Goal: Task Accomplishment & Management: Manage account settings

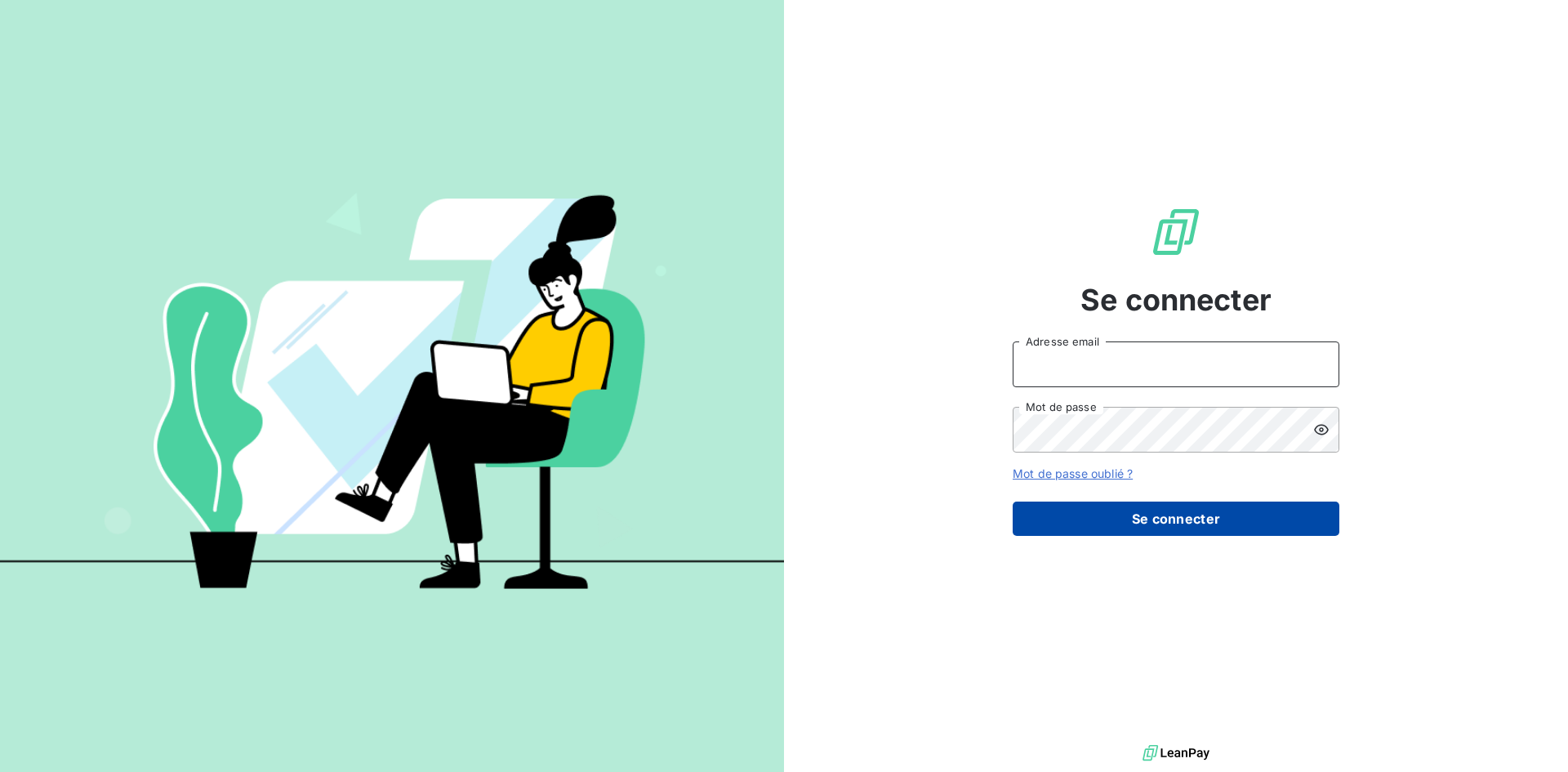
type input "[PERSON_NAME][EMAIL_ADDRESS][DOMAIN_NAME]"
click at [1091, 524] on button "Se connecter" at bounding box center [1176, 518] width 327 height 34
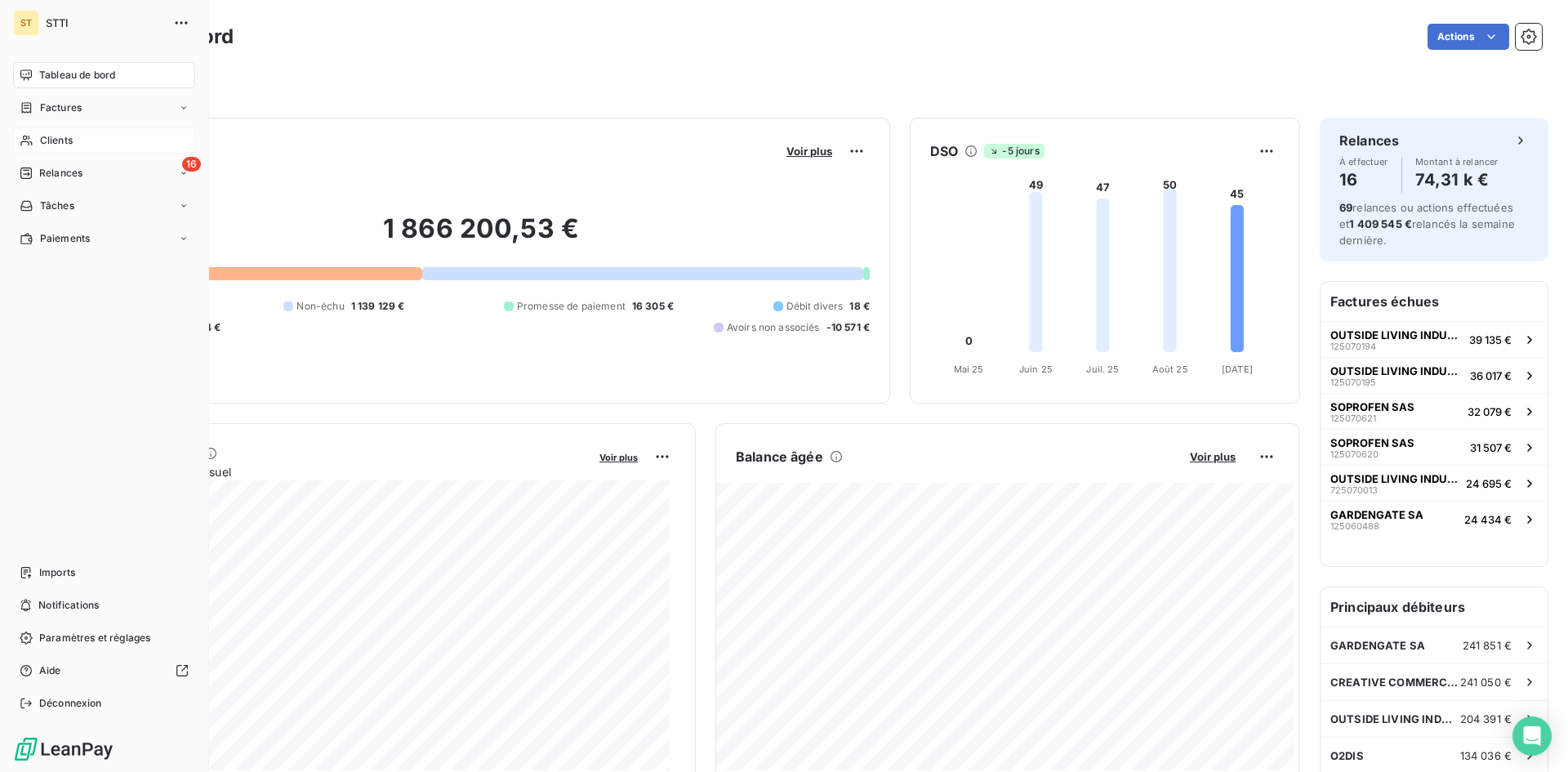
click at [64, 149] on div "Clients" at bounding box center [104, 140] width 182 height 26
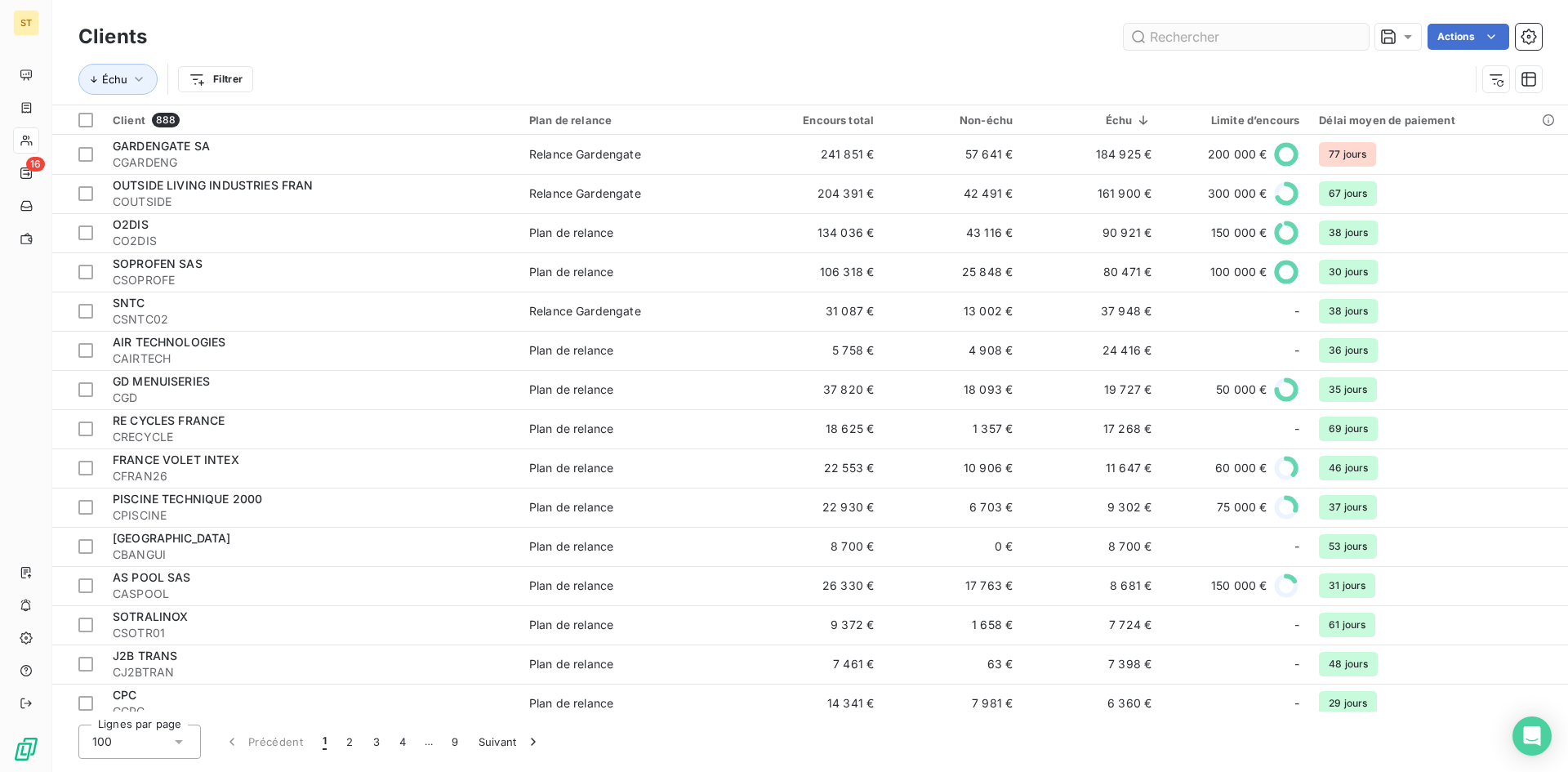
click at [1172, 28] on input "text" at bounding box center [1246, 37] width 245 height 26
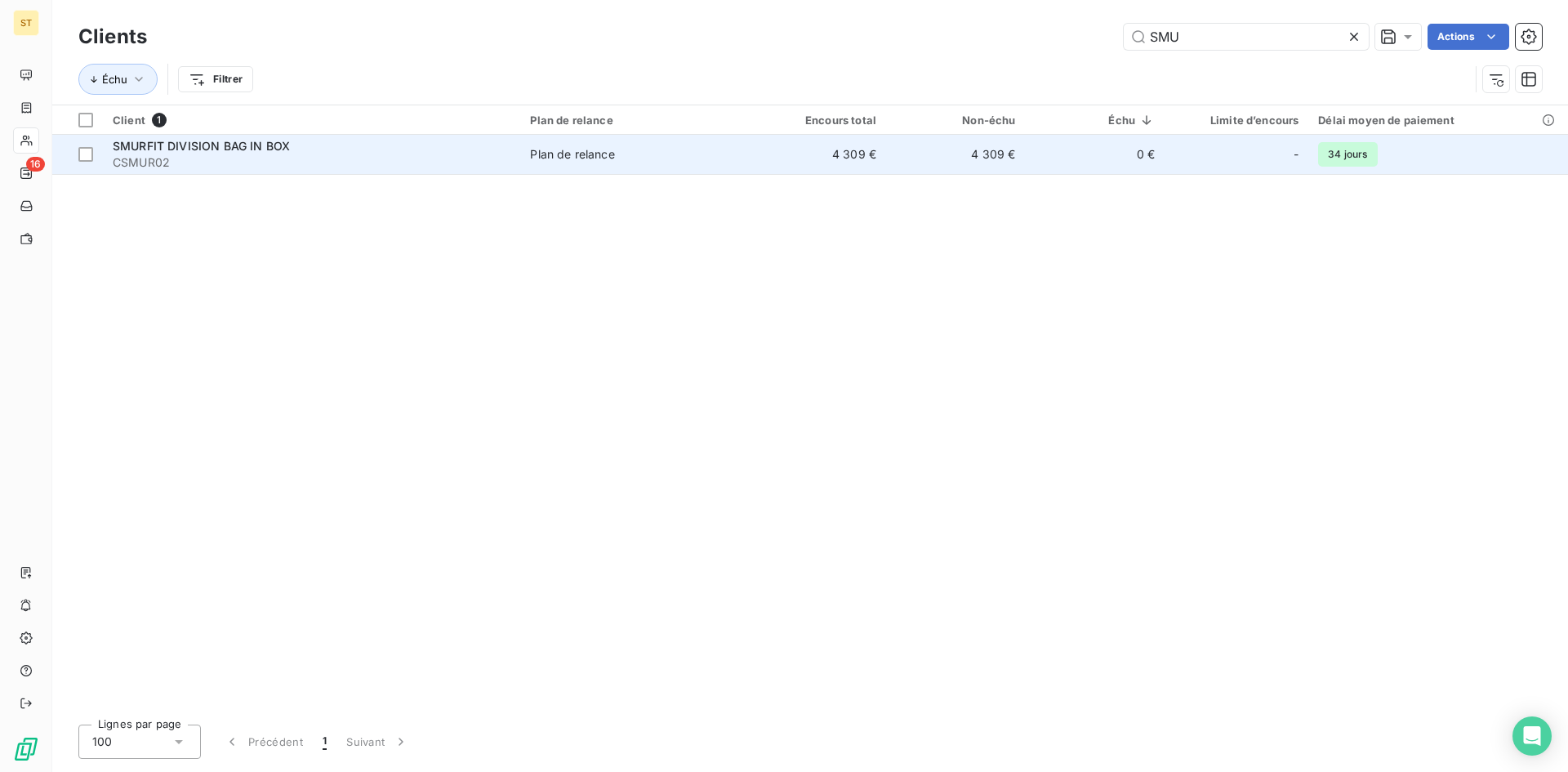
type input "SMU"
click at [248, 157] on span "CSMUR02" at bounding box center [311, 163] width 398 height 17
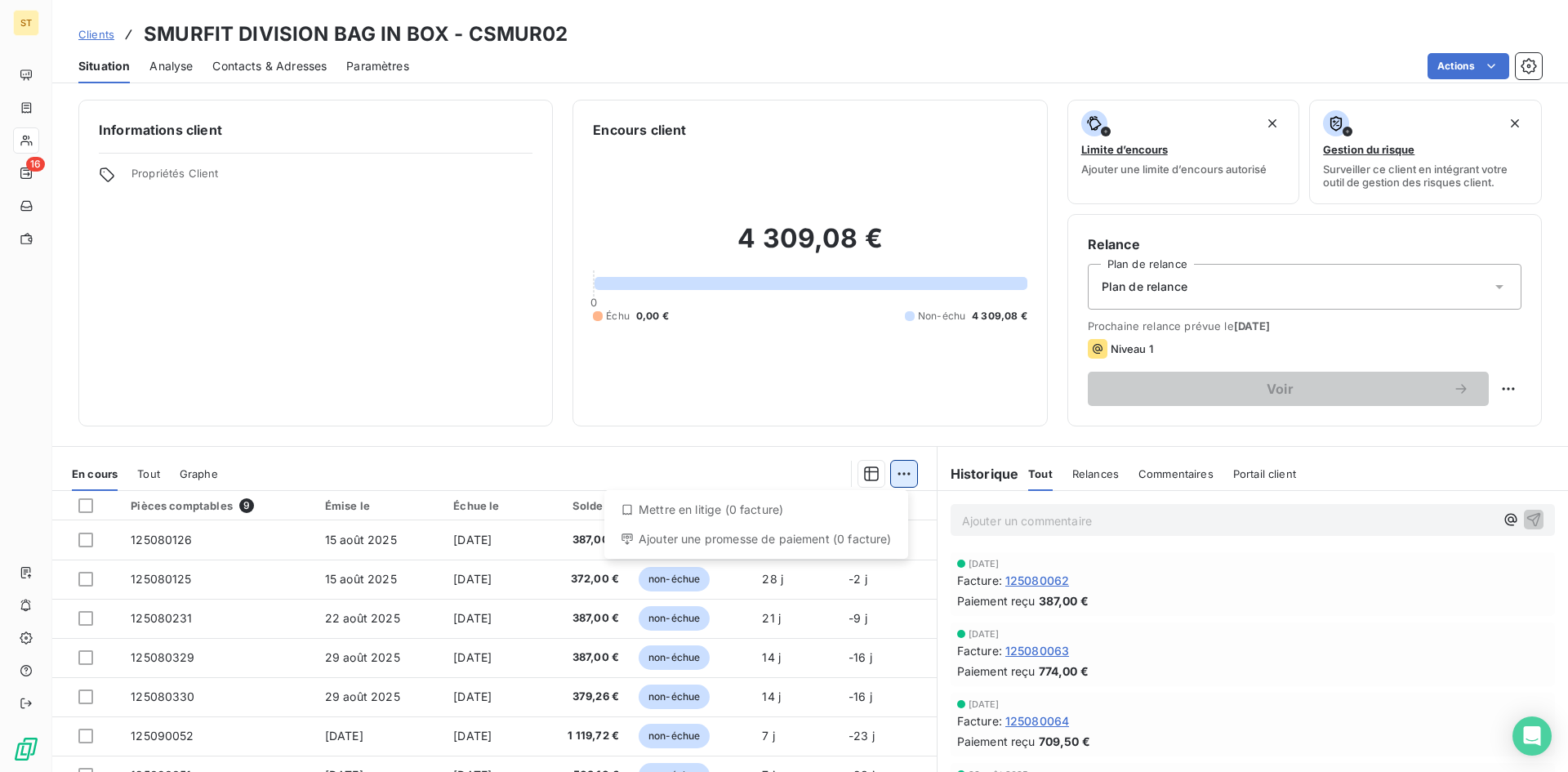
click at [892, 483] on html "ST 16 Clients SMURFIT DIVISION BAG IN BOX - CSMUR02 Situation Analyse Contacts …" at bounding box center [784, 386] width 1568 height 772
click at [797, 541] on div "Ajouter une promesse de paiement (0 facture)" at bounding box center [756, 539] width 291 height 26
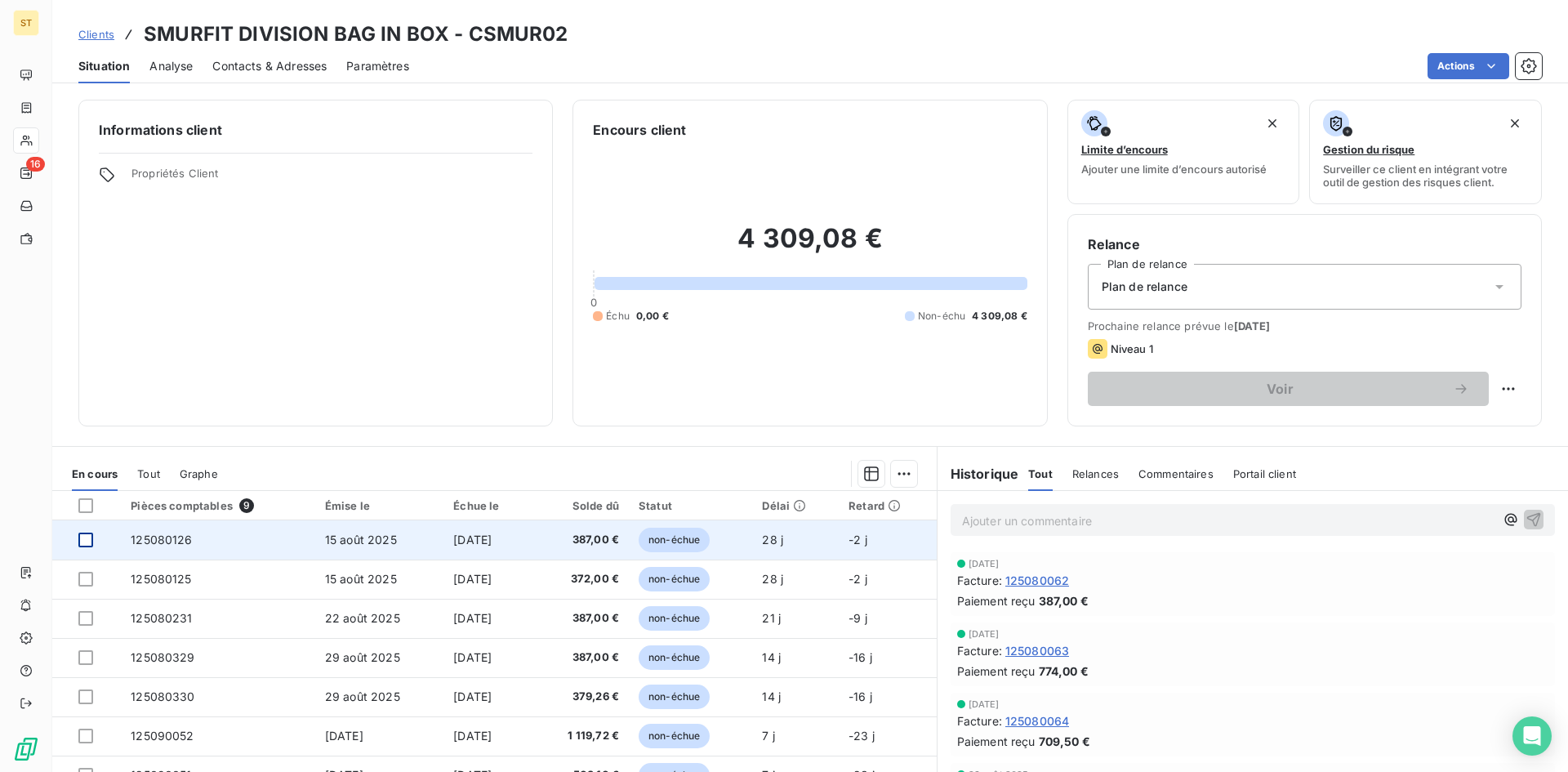
click at [90, 536] on div at bounding box center [86, 540] width 15 height 15
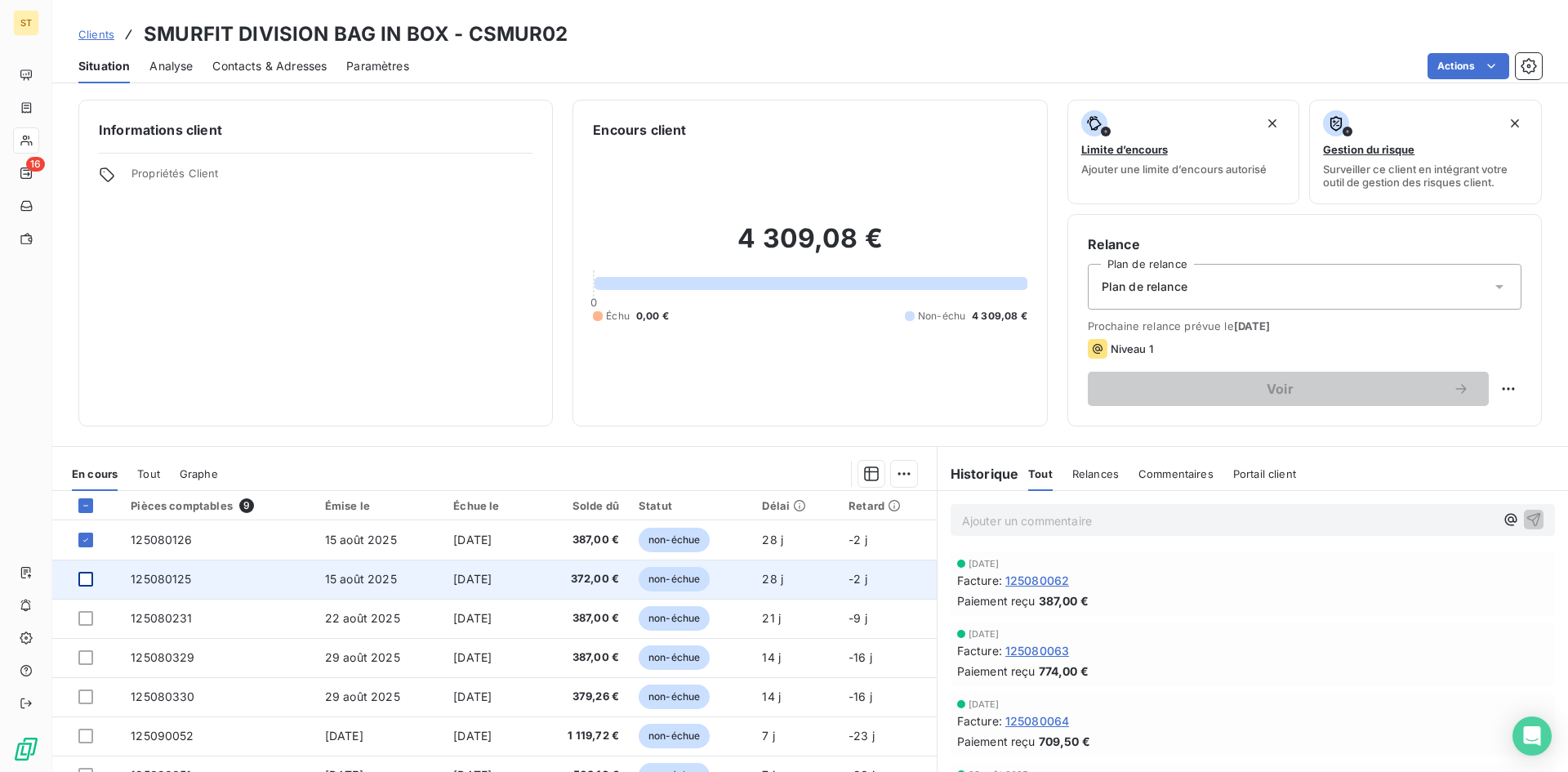
click at [88, 578] on div at bounding box center [86, 579] width 15 height 15
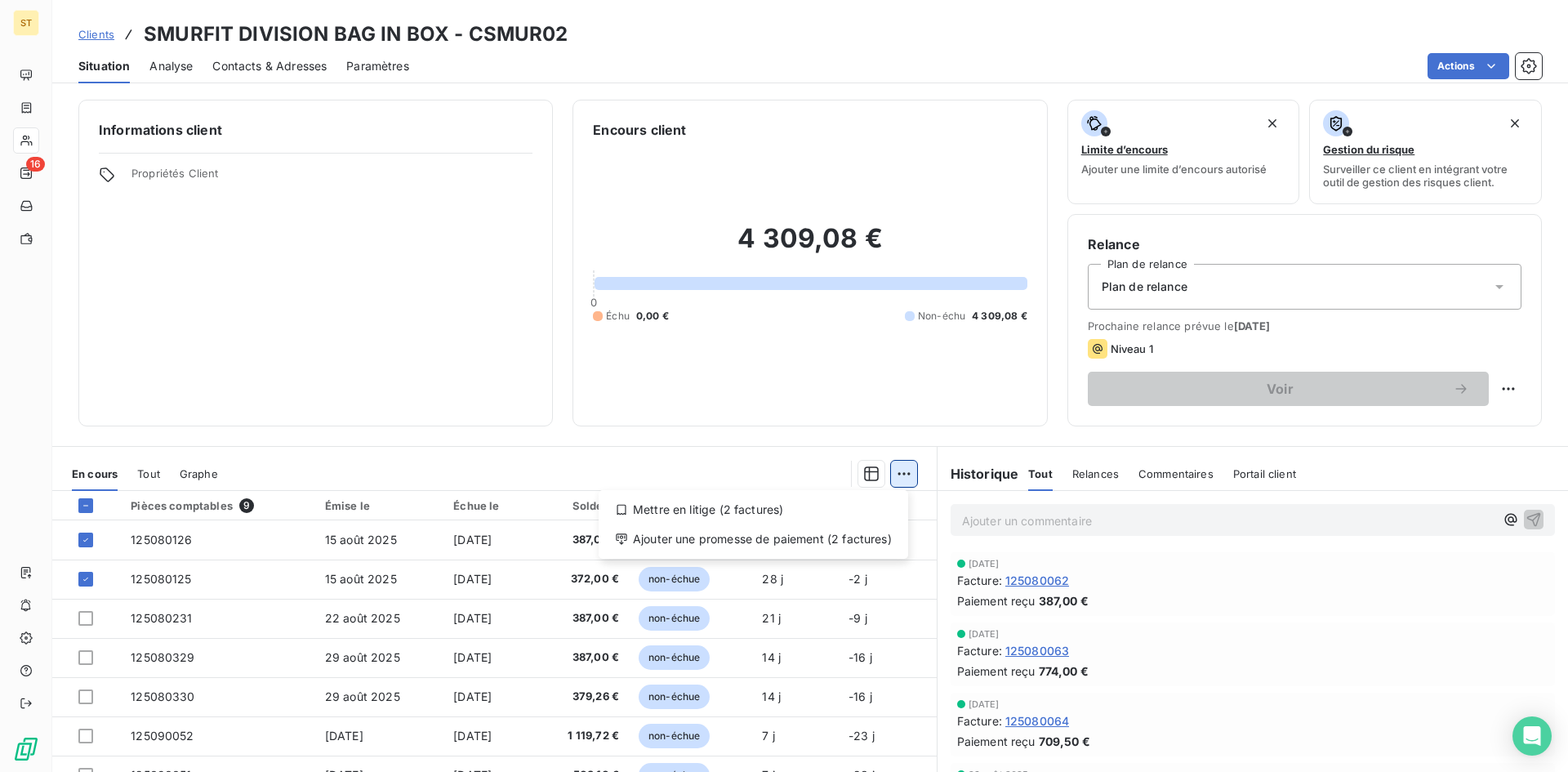
click at [893, 471] on html "ST 16 Clients SMURFIT DIVISION BAG IN BOX - CSMUR02 Situation Analyse Contacts …" at bounding box center [784, 386] width 1568 height 772
click at [728, 540] on div "Ajouter une promesse de paiement (2 factures)" at bounding box center [754, 539] width 297 height 26
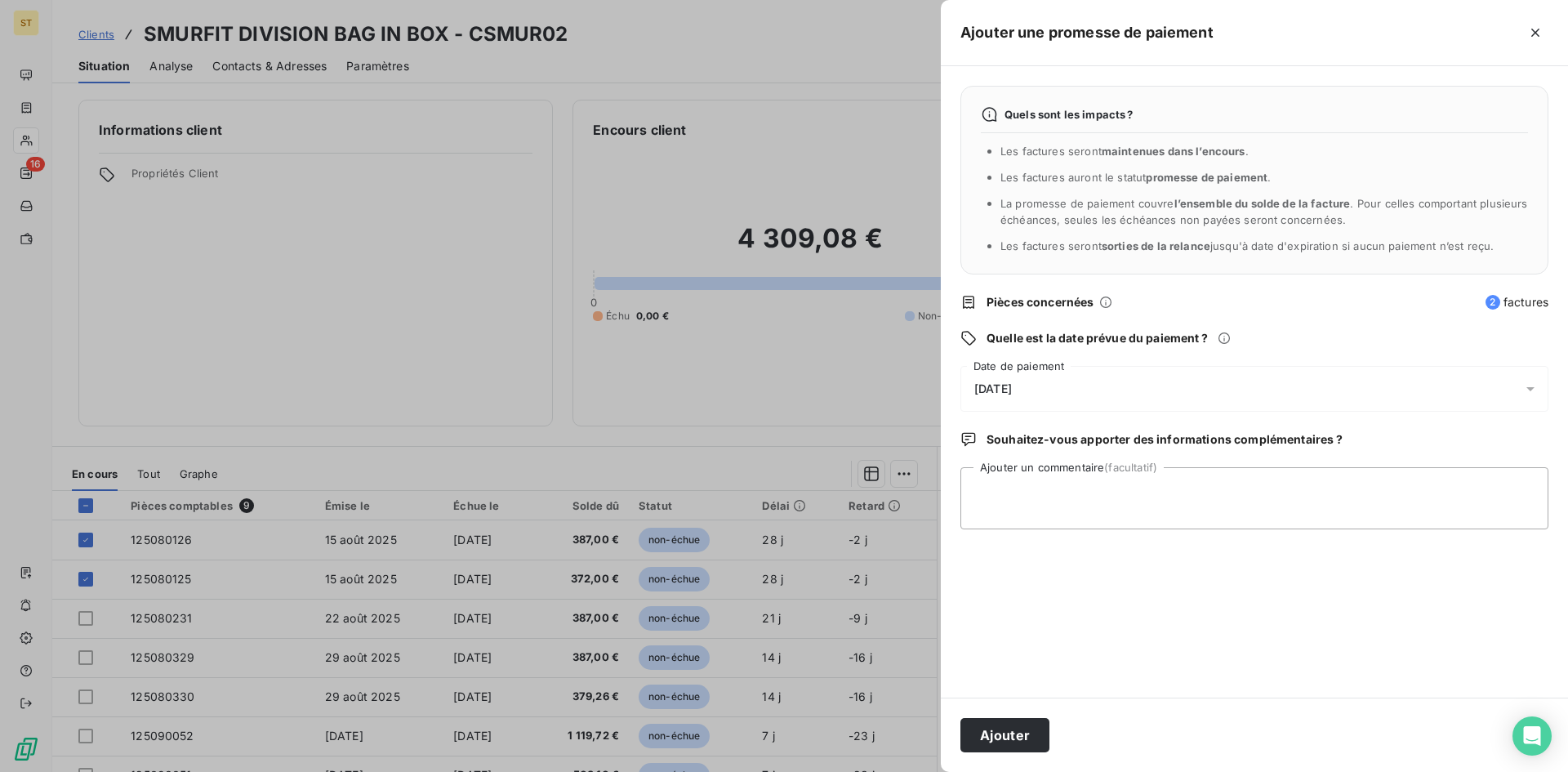
click at [1012, 386] on span "[DATE]" at bounding box center [992, 389] width 38 height 13
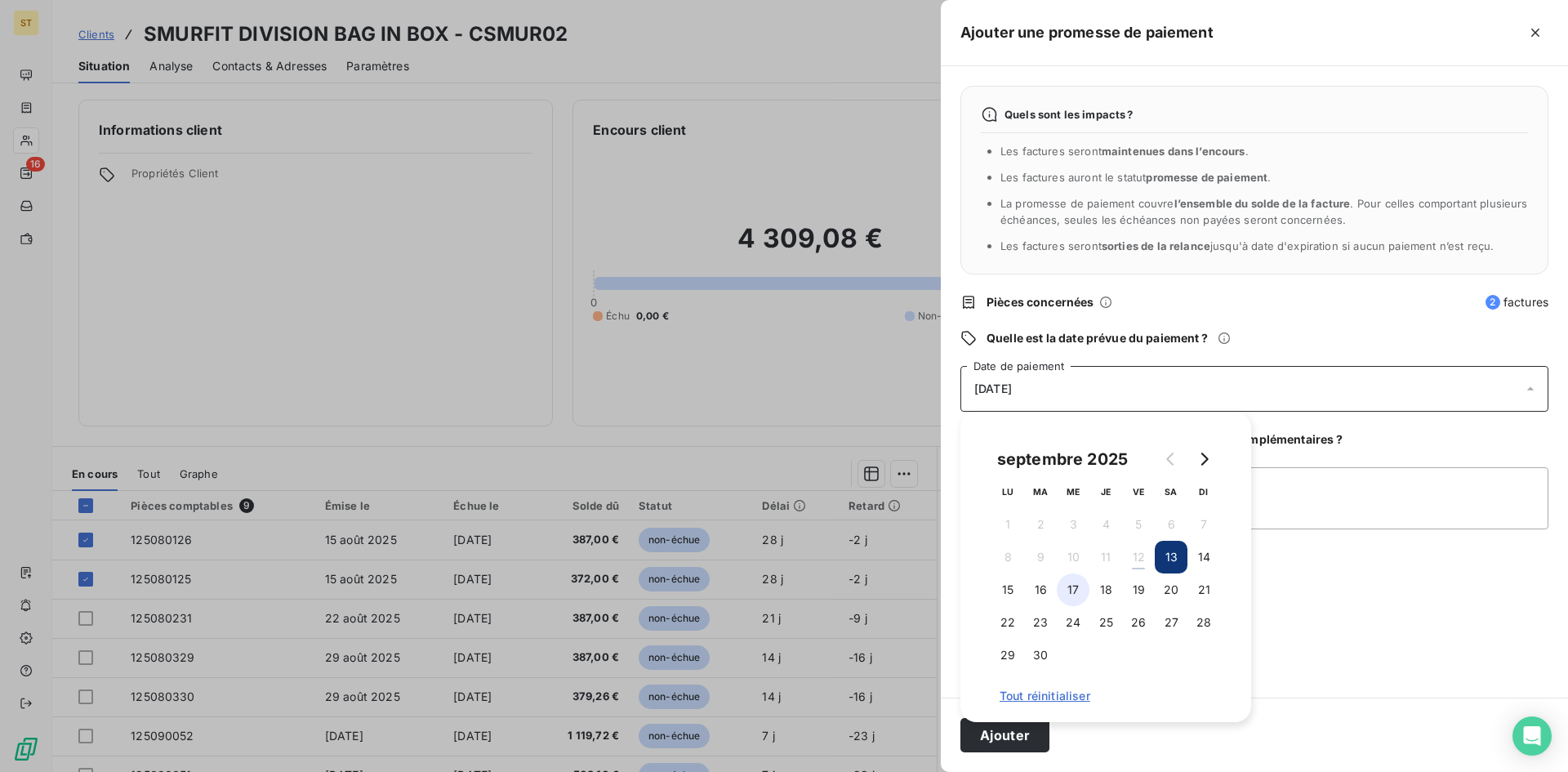
click at [1072, 591] on button "17" at bounding box center [1072, 589] width 32 height 32
click at [1104, 589] on button "18" at bounding box center [1105, 589] width 32 height 32
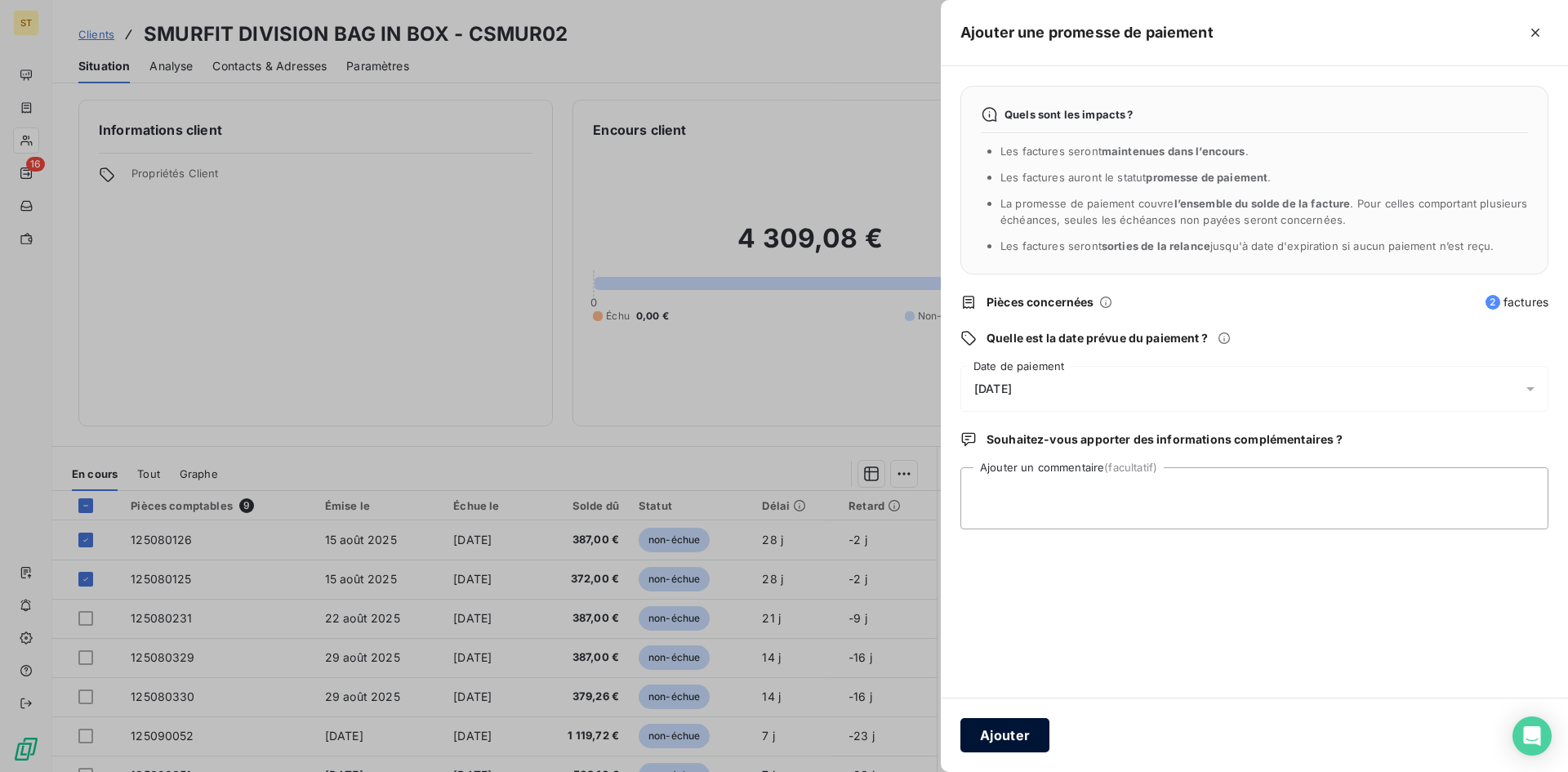
click at [1019, 743] on button "Ajouter" at bounding box center [1004, 734] width 89 height 34
